Goal: Information Seeking & Learning: Learn about a topic

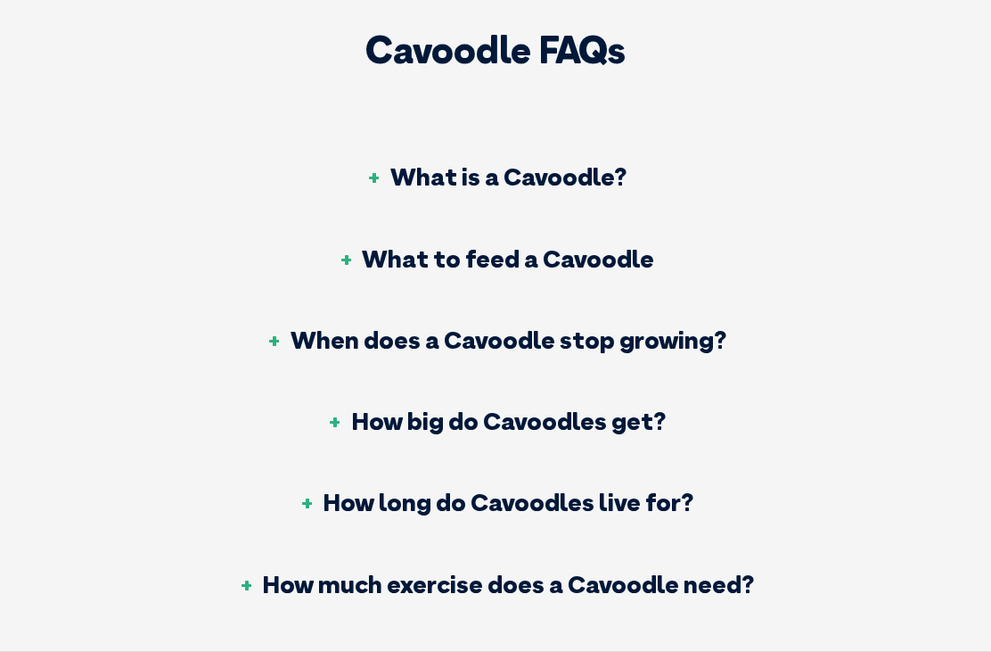
scroll to position [6720, 0]
click at [582, 164] on h3 "What is a Cavoodle?" at bounding box center [496, 176] width 261 height 25
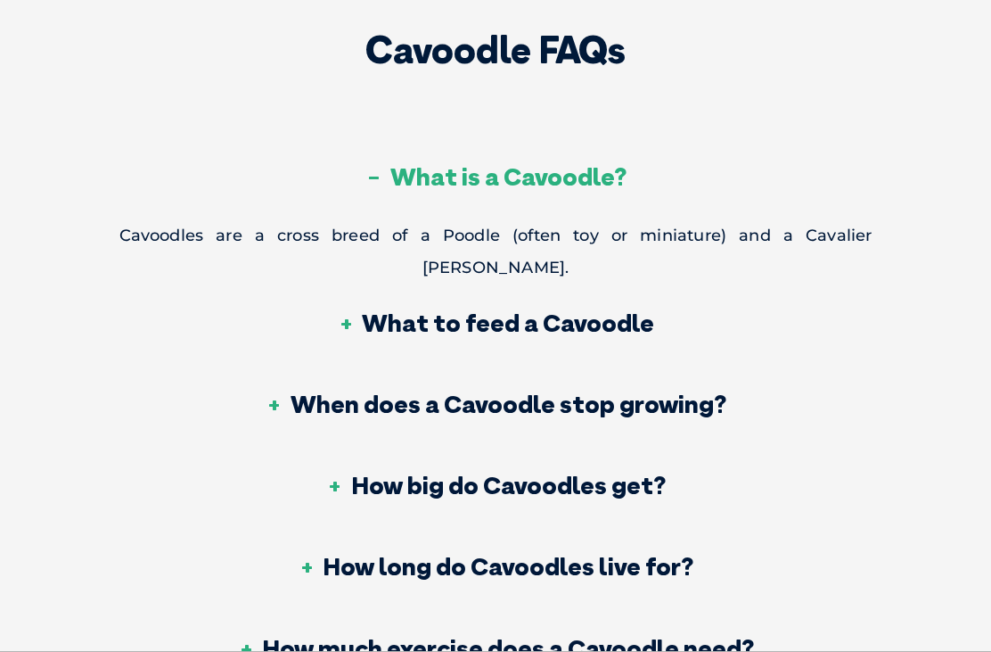
click at [593, 310] on h3 "What to feed a Cavoodle" at bounding box center [495, 322] width 317 height 25
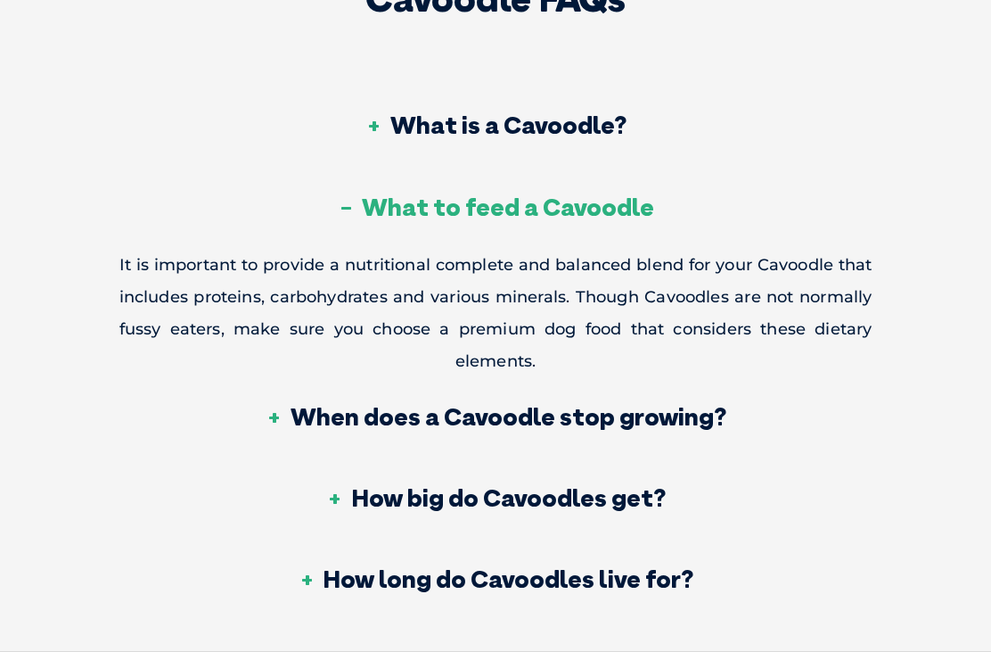
scroll to position [6779, 0]
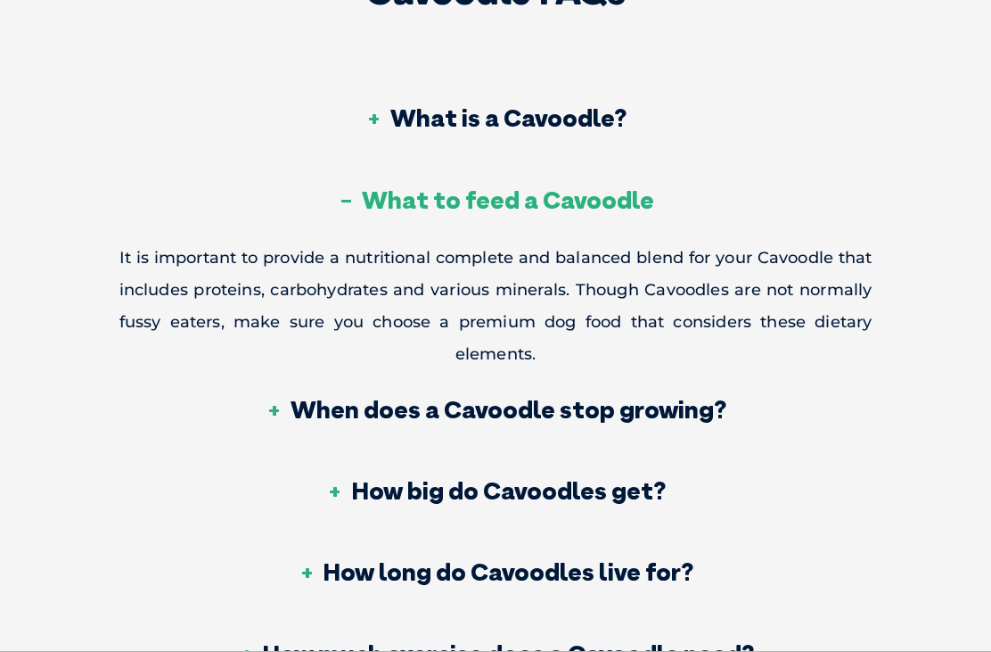
click at [518, 397] on h3 "When does a Cavoodle stop growing?" at bounding box center [496, 409] width 461 height 25
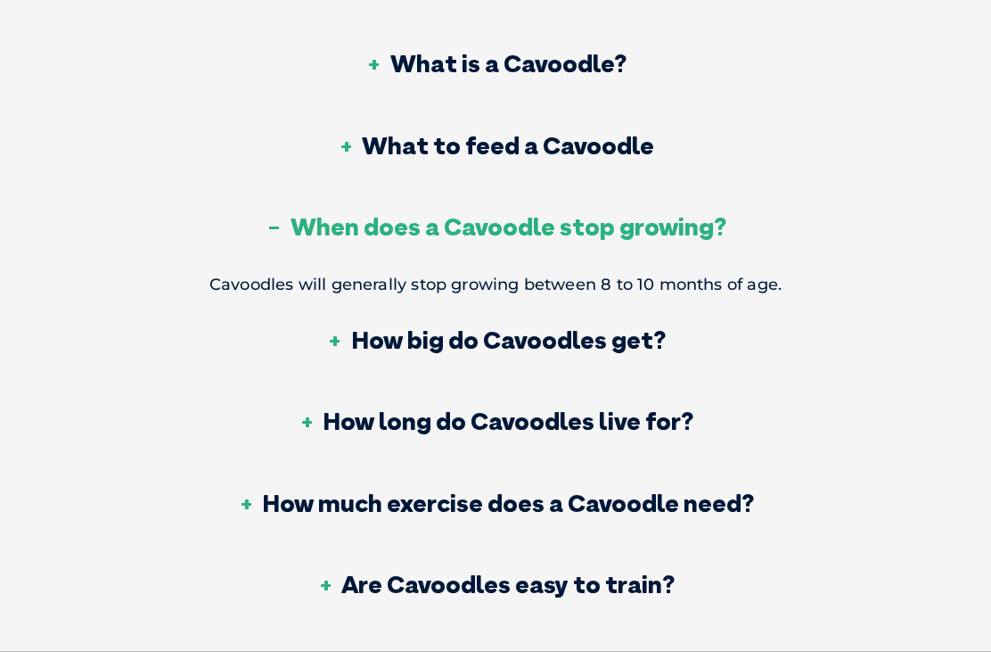
scroll to position [6835, 0]
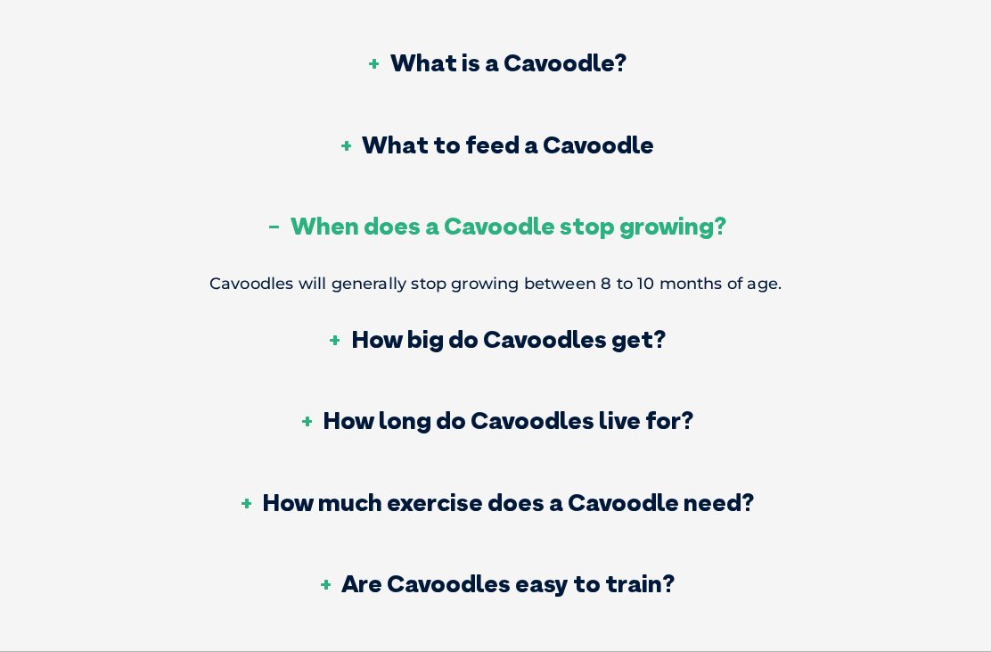
click at [599, 326] on h3 "How big do Cavoodles get?" at bounding box center [496, 338] width 340 height 25
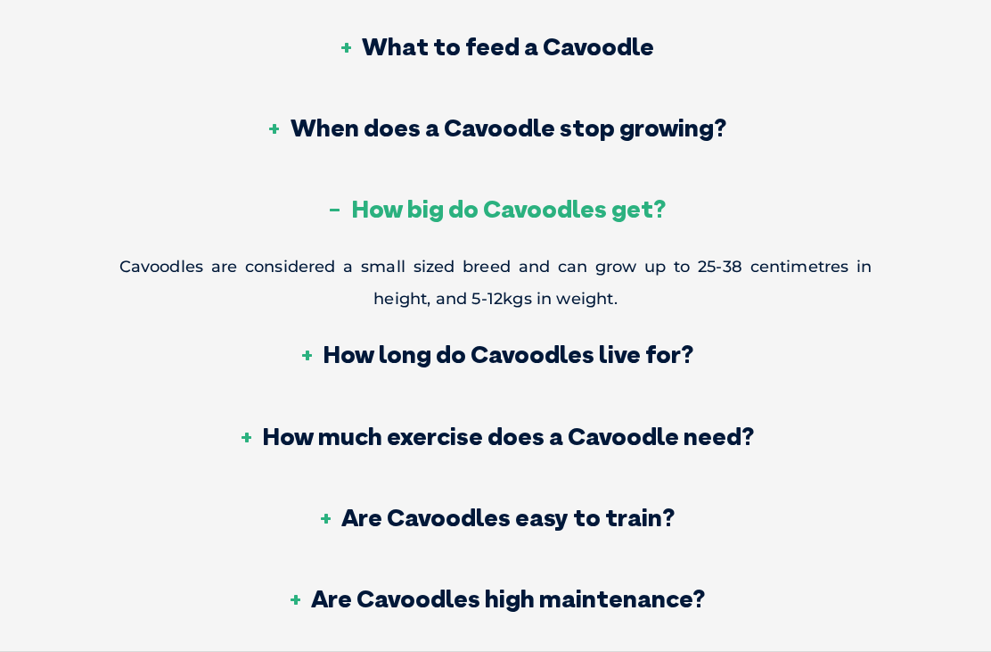
scroll to position [6933, 0]
click at [573, 341] on h3 "How long do Cavoodles live for?" at bounding box center [496, 353] width 396 height 25
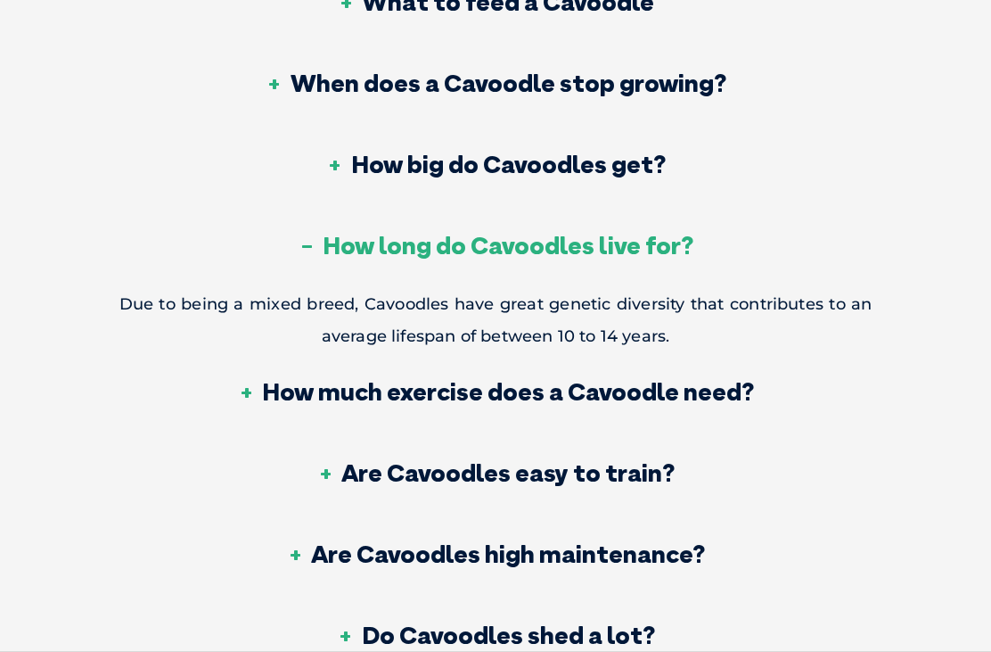
scroll to position [6979, 0]
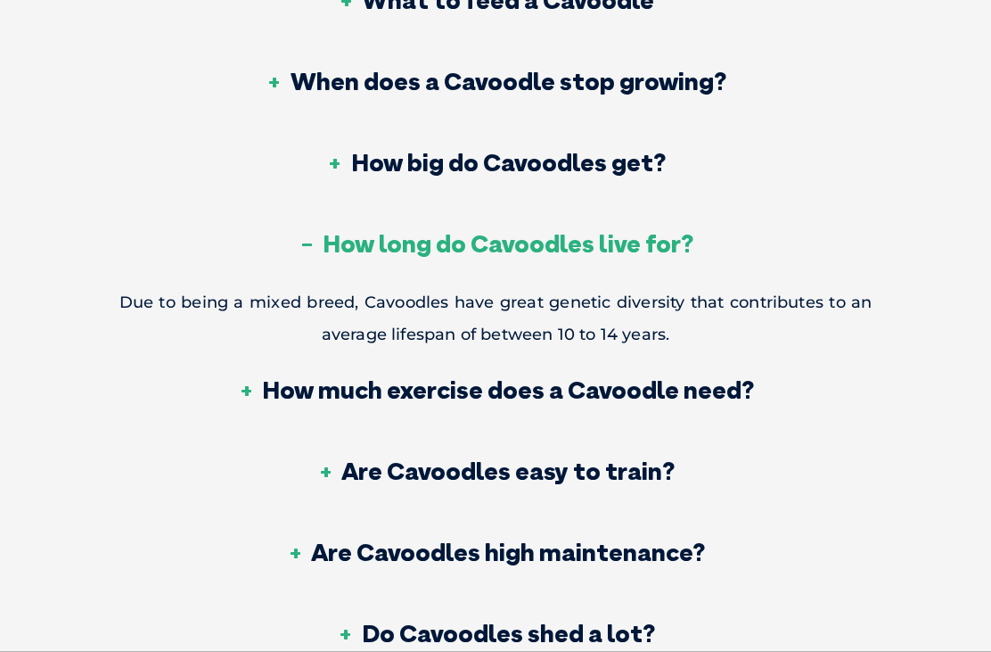
click at [502, 377] on h3 "How much exercise does a Cavoodle need?" at bounding box center [495, 389] width 517 height 25
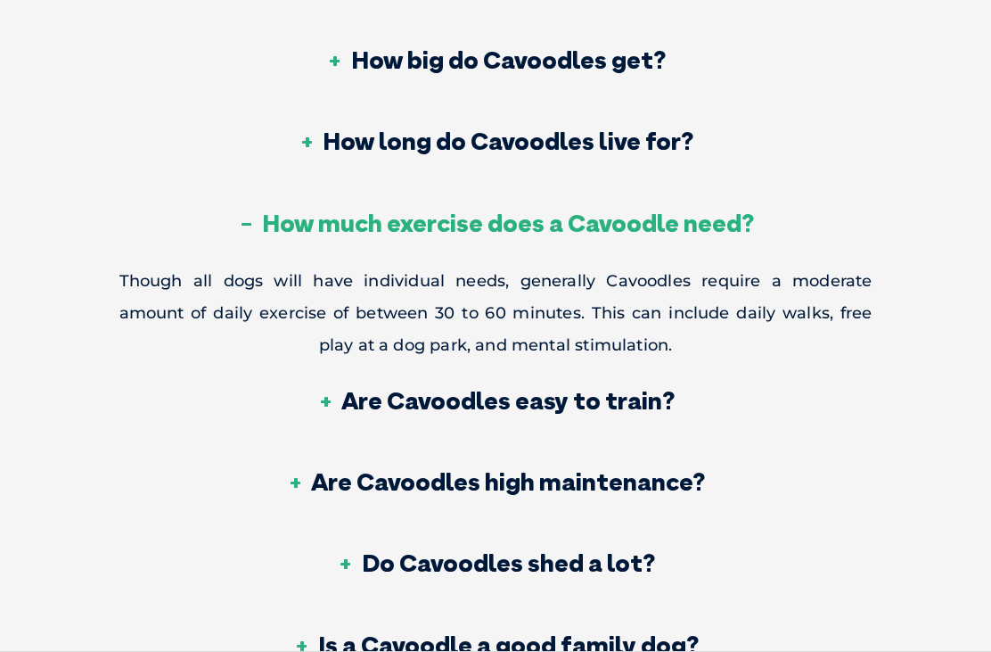
scroll to position [7082, 0]
click at [473, 388] on h3 "Are Cavoodles easy to train?" at bounding box center [495, 400] width 358 height 25
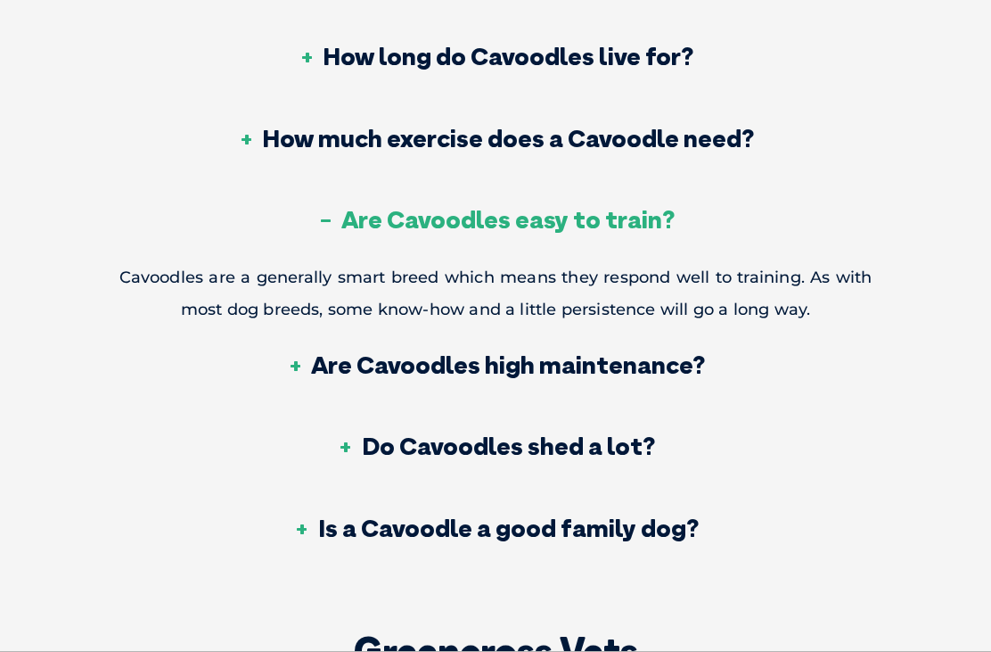
click at [618, 352] on h3 "Are Cavoodles high maintenance?" at bounding box center [495, 364] width 419 height 25
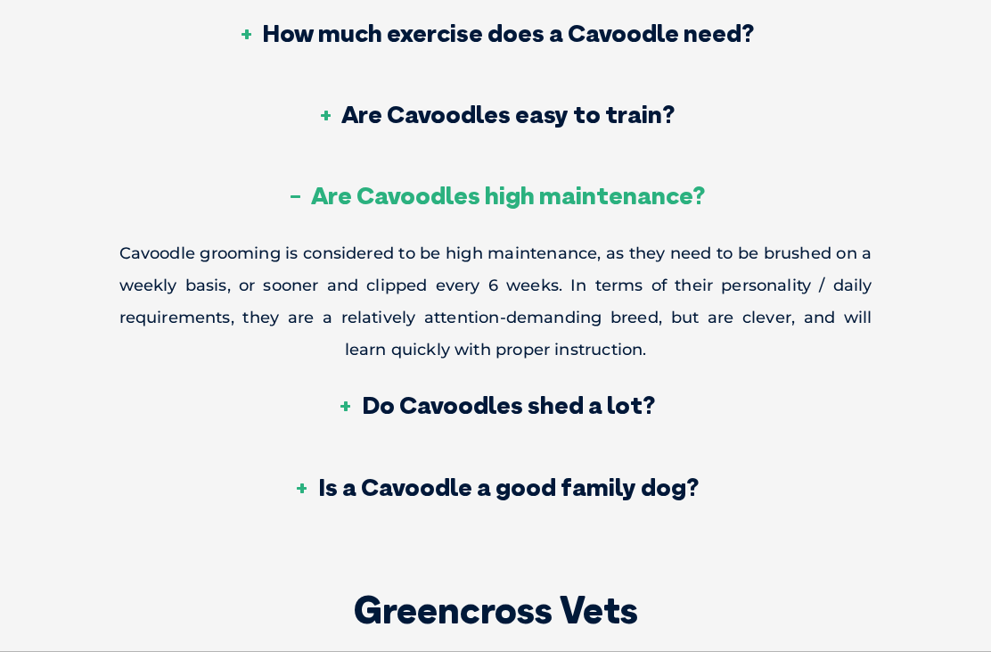
click at [545, 392] on h3 "Do Cavoodles shed a lot?" at bounding box center [496, 404] width 318 height 25
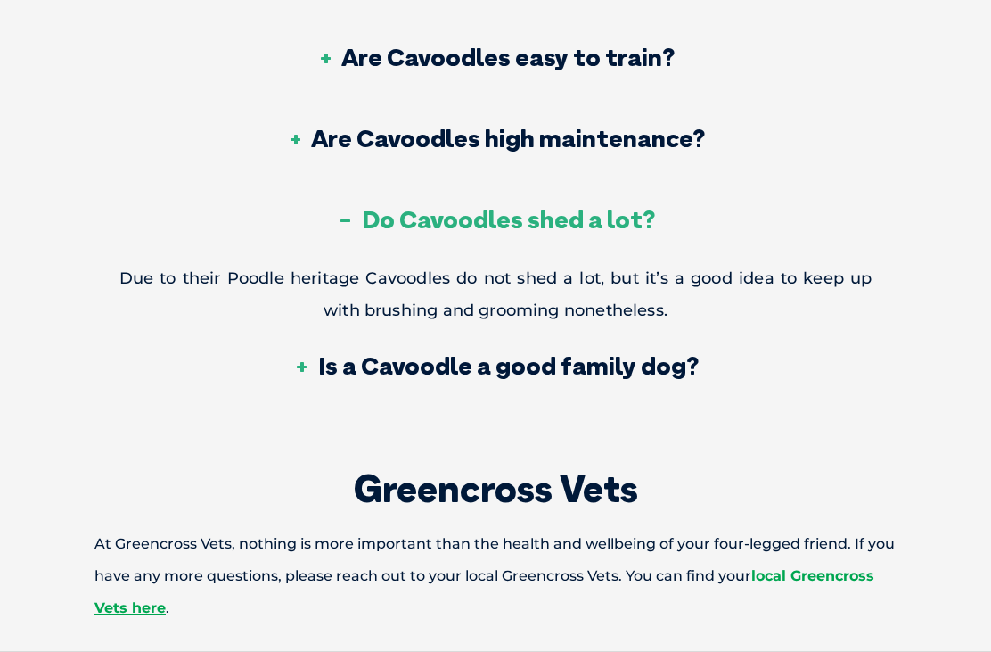
scroll to position [7328, 0]
click at [545, 326] on div "Is a Cavoodle a good family dog?" at bounding box center [495, 366] width 753 height 81
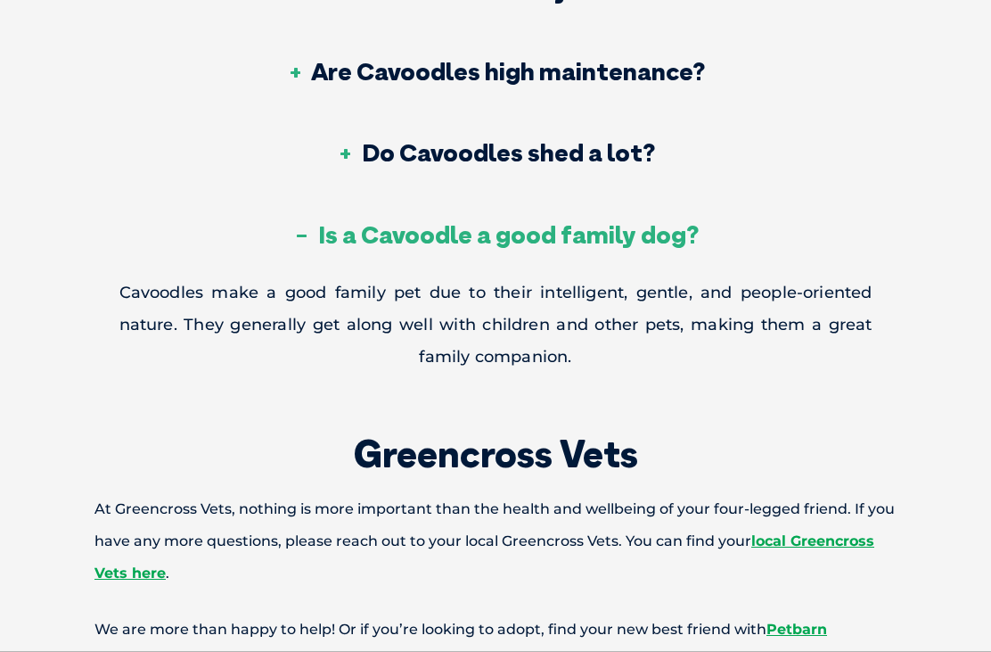
scroll to position [7397, 0]
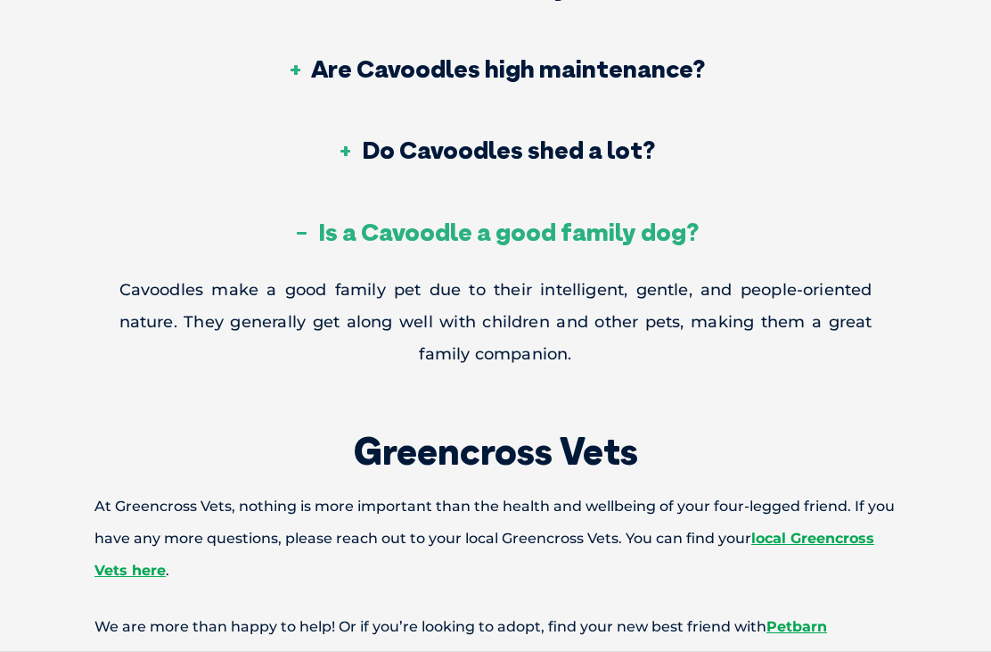
click at [438, 433] on h2 "Greencross Vets" at bounding box center [495, 451] width 927 height 37
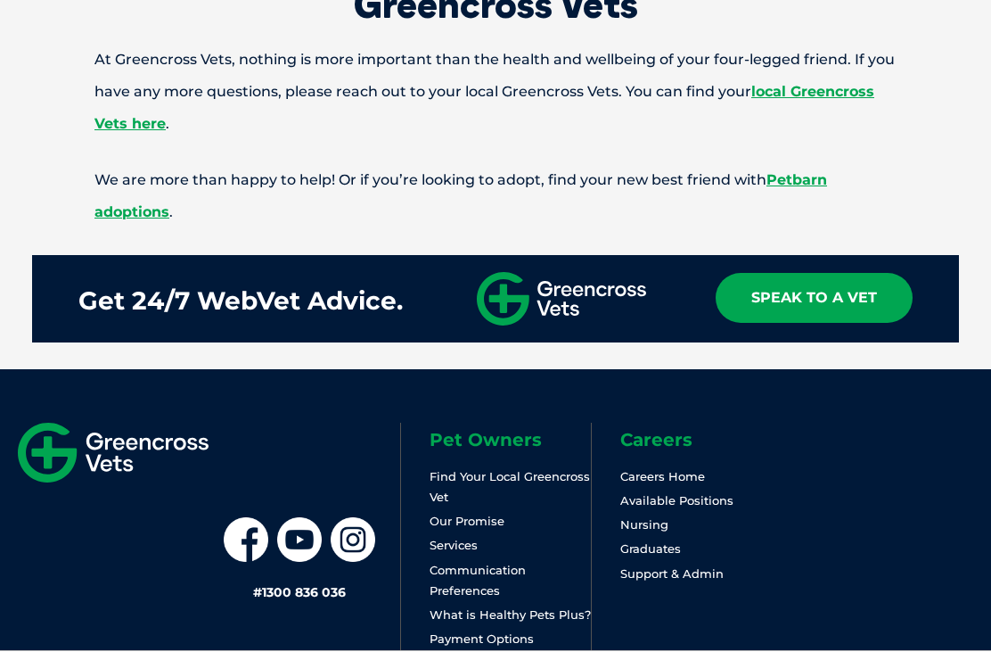
scroll to position [7845, 0]
